Goal: Navigation & Orientation: Understand site structure

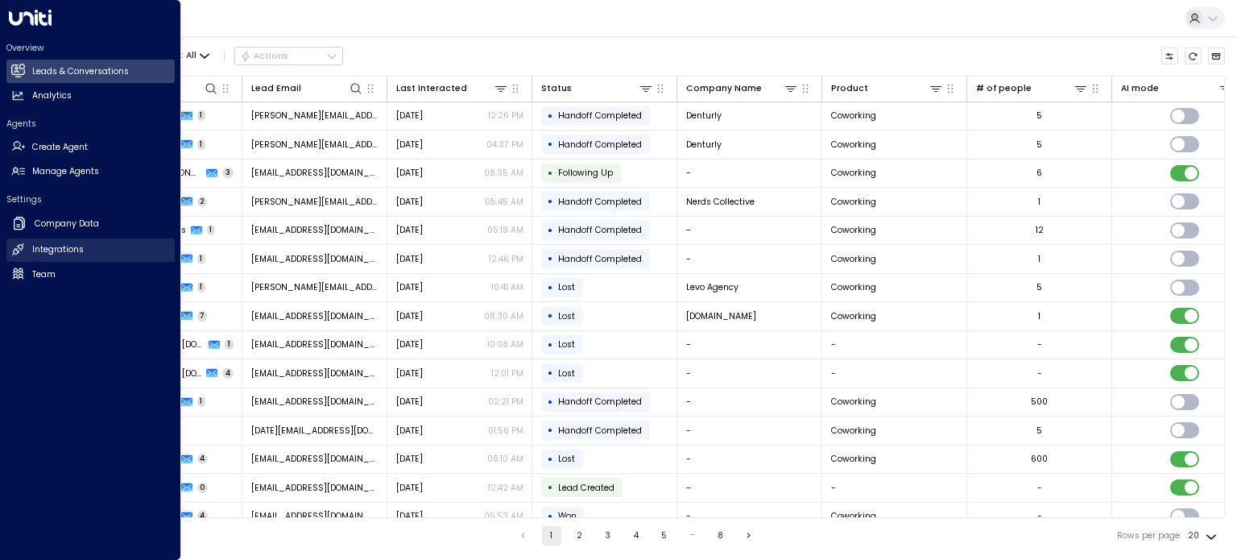
click at [26, 249] on link "Integrations Integrations" at bounding box center [90, 249] width 168 height 23
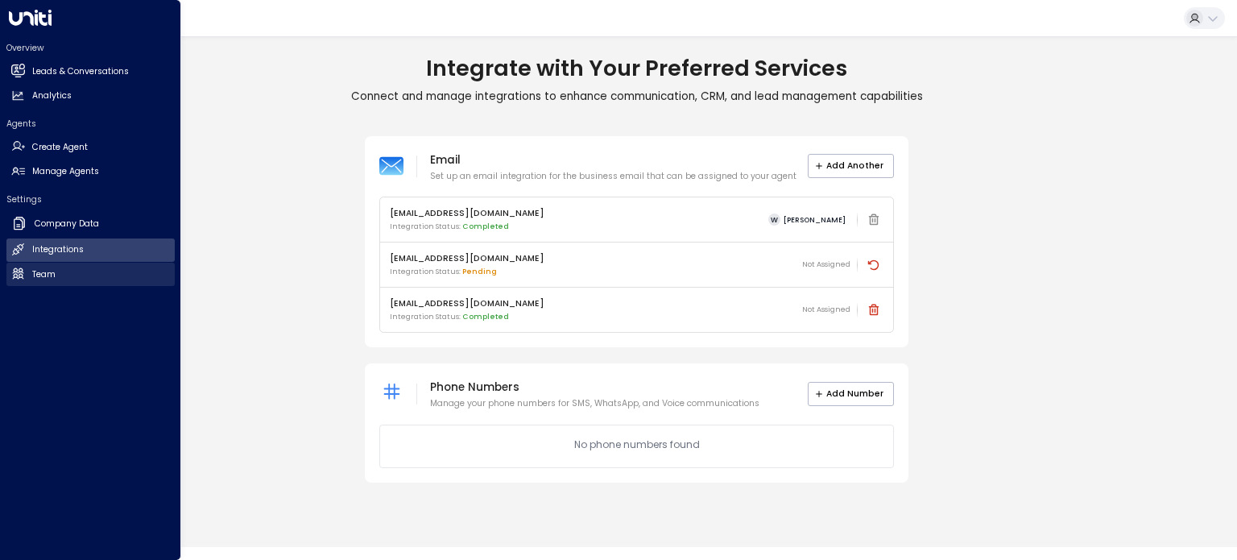
click at [23, 273] on icon at bounding box center [18, 274] width 14 height 14
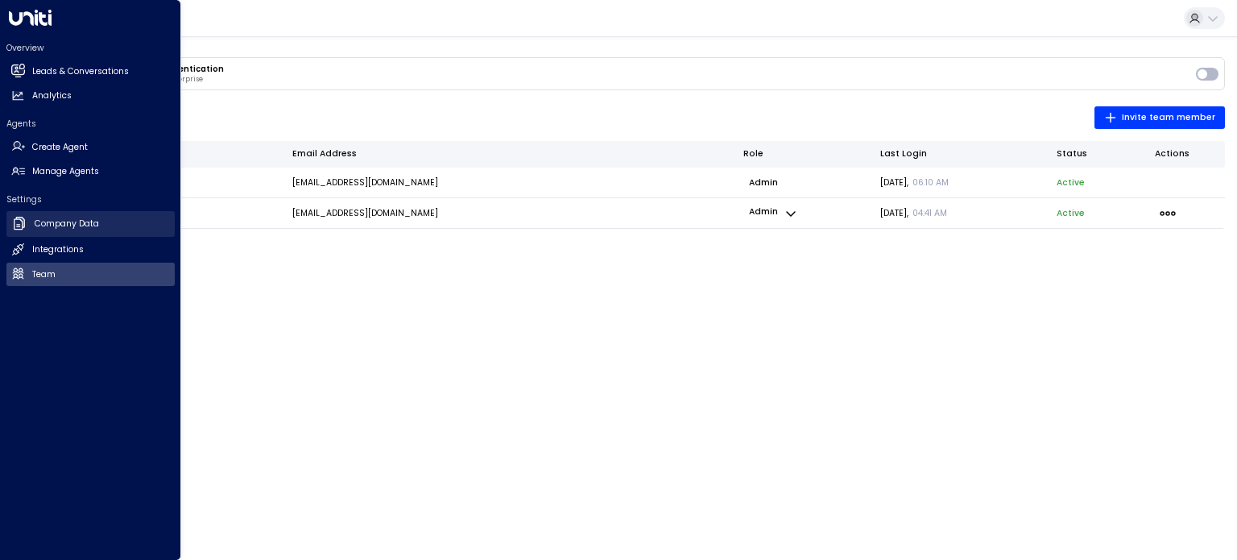
click at [48, 228] on h2 "Company Data" at bounding box center [67, 223] width 64 height 13
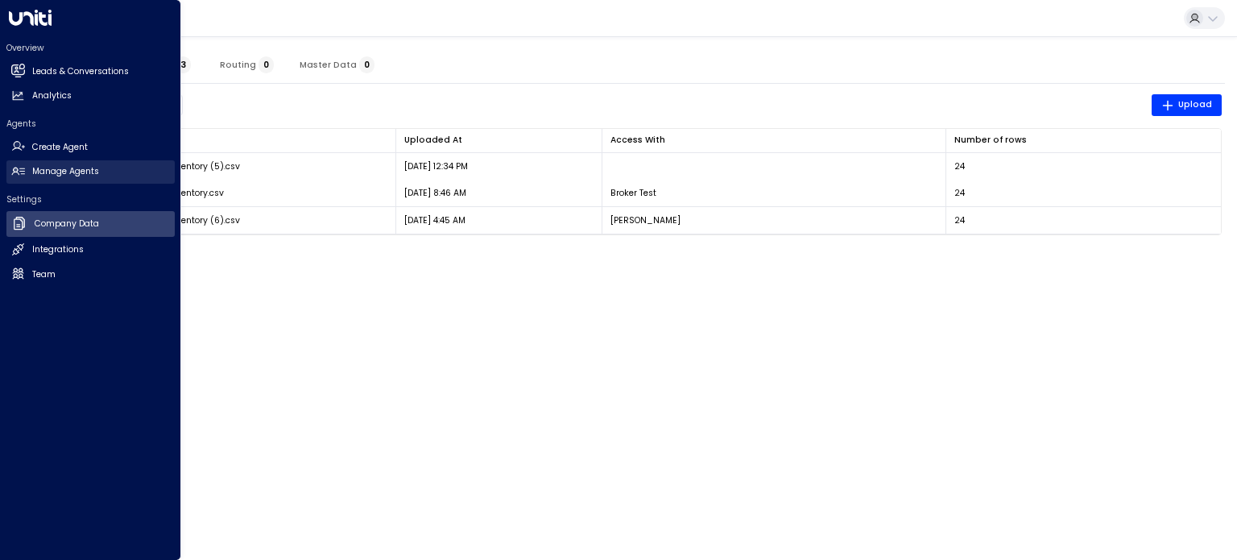
click at [61, 167] on h2 "Manage Agents" at bounding box center [65, 171] width 67 height 13
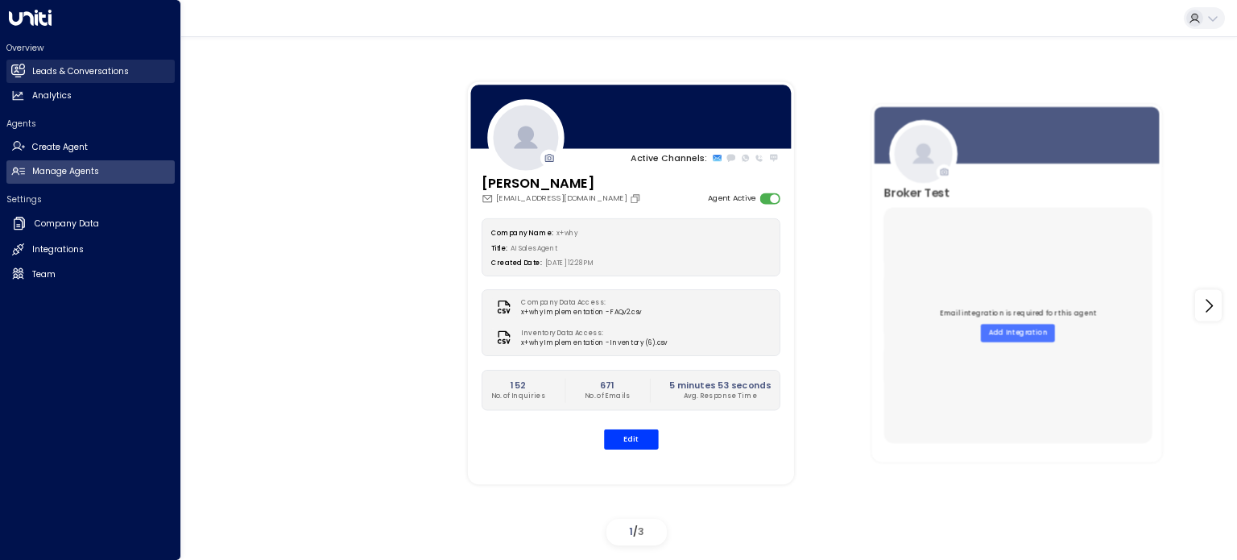
click at [60, 72] on h2 "Leads & Conversations" at bounding box center [80, 71] width 97 height 13
